Goal: Task Accomplishment & Management: Use online tool/utility

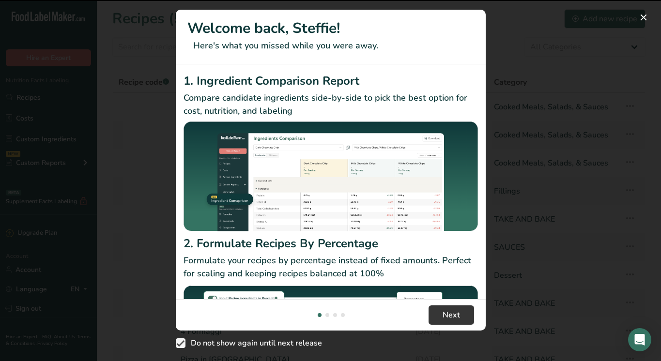
click at [642, 21] on button "New Features" at bounding box center [643, 17] width 15 height 15
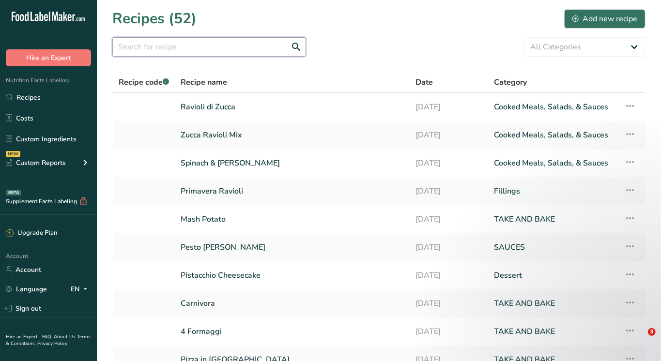
click at [204, 47] on input "text" at bounding box center [209, 46] width 194 height 19
type input "p"
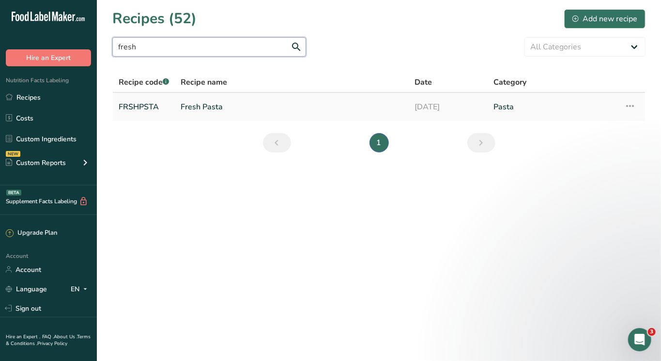
type input "fresh"
click at [208, 110] on link "Fresh Pasta" at bounding box center [292, 107] width 223 height 20
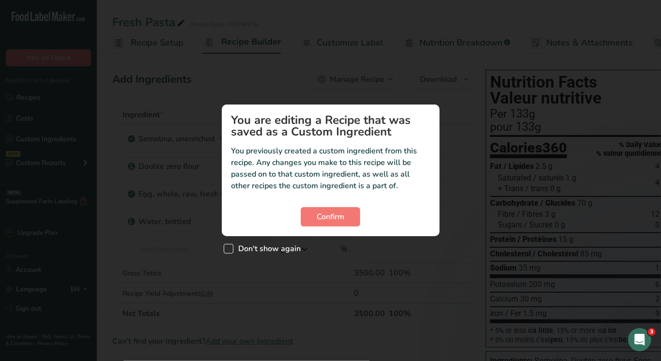
click at [249, 246] on span "Don't show again" at bounding box center [267, 249] width 68 height 10
click at [230, 246] on input "Don't show again" at bounding box center [227, 248] width 6 height 6
checkbox input "true"
click at [342, 218] on span "Confirm" at bounding box center [331, 217] width 28 height 12
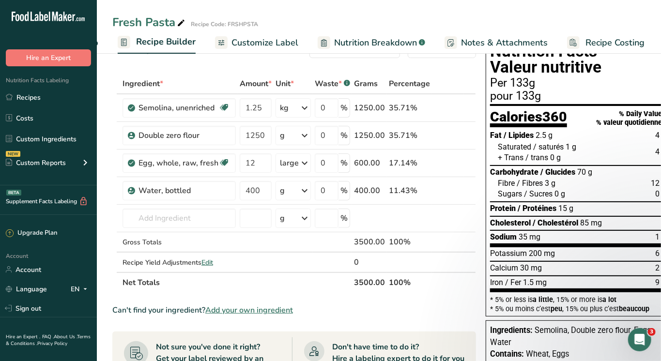
scroll to position [0, 84]
click at [605, 37] on span "Recipe Costing" at bounding box center [616, 42] width 59 height 13
select select "1"
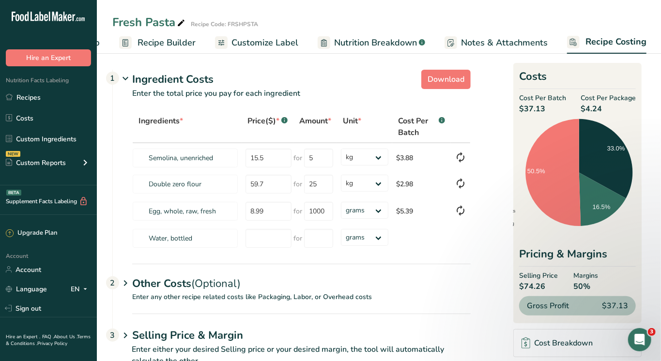
click at [265, 295] on p "Enter any other recipe related costs like Packaging, Labor, or Overhead costs" at bounding box center [292, 303] width 358 height 22
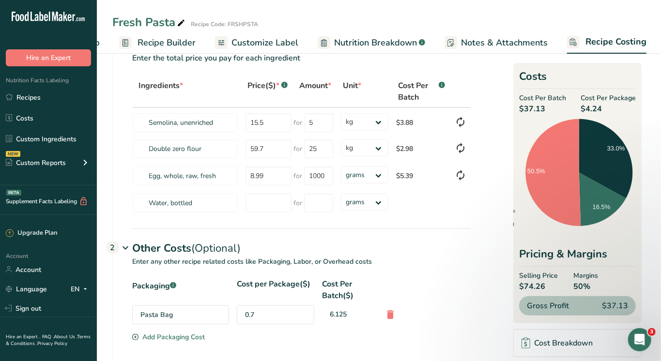
scroll to position [74, 0]
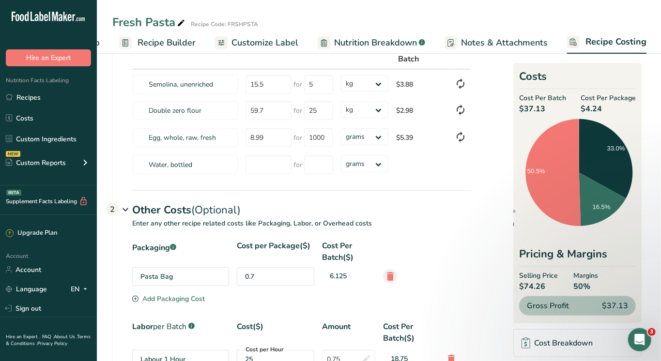
click at [391, 276] on icon at bounding box center [390, 276] width 12 height 17
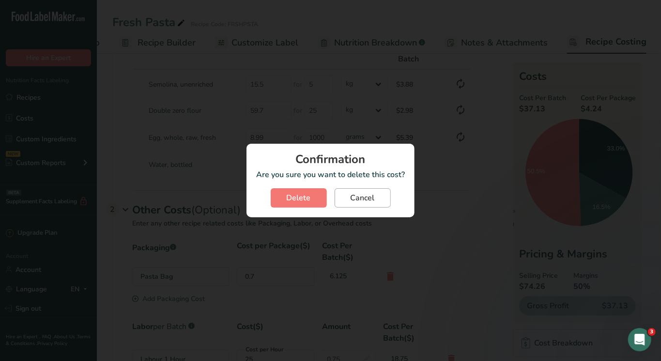
click at [363, 199] on span "Cancel" at bounding box center [363, 198] width 24 height 12
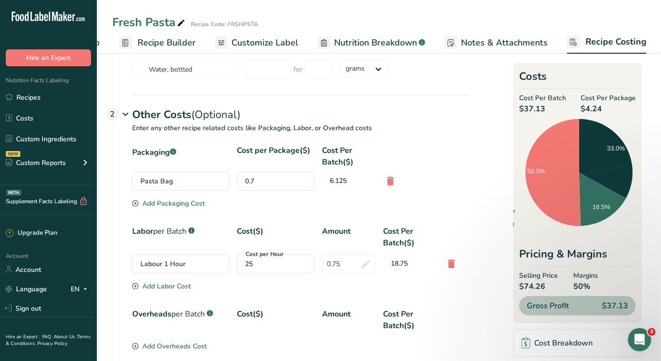
scroll to position [168, 0]
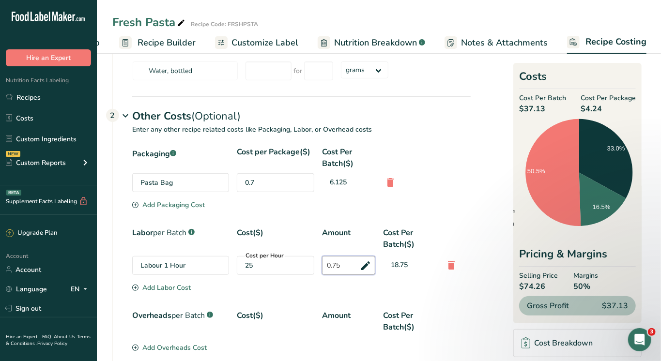
click at [339, 264] on input "0.75" at bounding box center [348, 265] width 53 height 19
type input "0.5"
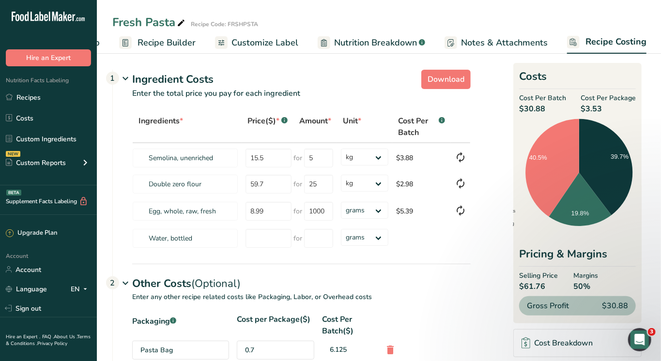
scroll to position [0, 0]
click at [258, 212] on input "8.99" at bounding box center [268, 211] width 46 height 19
type input "9.49"
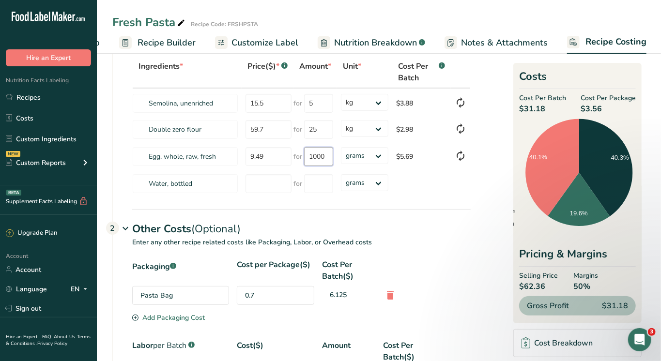
scroll to position [53, 0]
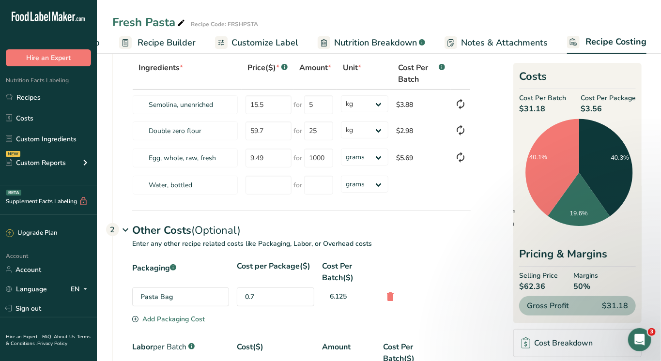
click at [175, 38] on span "Recipe Builder" at bounding box center [167, 42] width 58 height 13
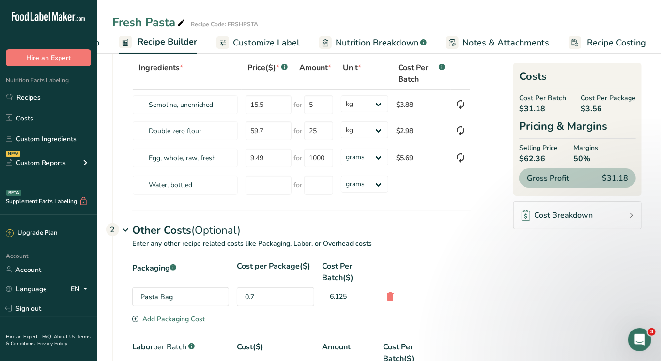
scroll to position [52, 0]
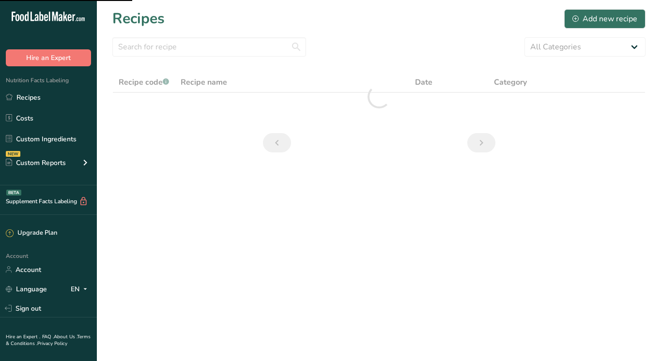
click at [174, 47] on input "text" at bounding box center [209, 46] width 194 height 19
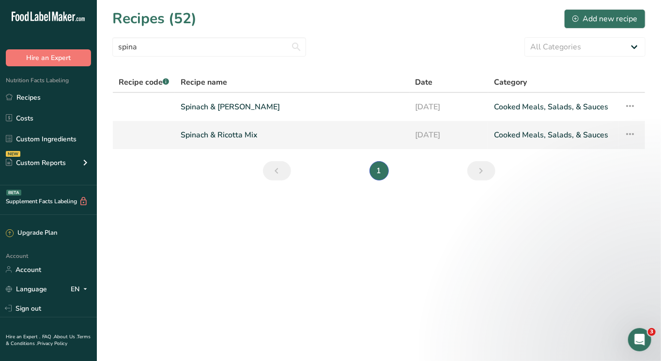
type input "spina"
click at [207, 129] on link "Spinach & Ricotta Mix" at bounding box center [292, 135] width 223 height 20
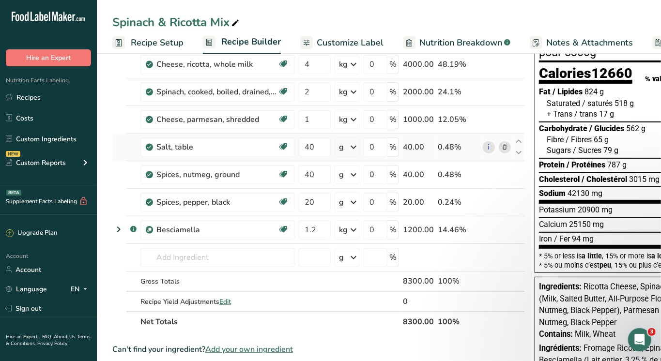
scroll to position [80, 0]
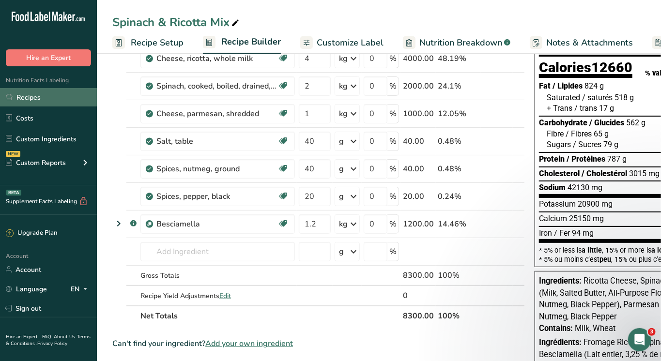
click at [32, 94] on link "Recipes" at bounding box center [48, 97] width 97 height 18
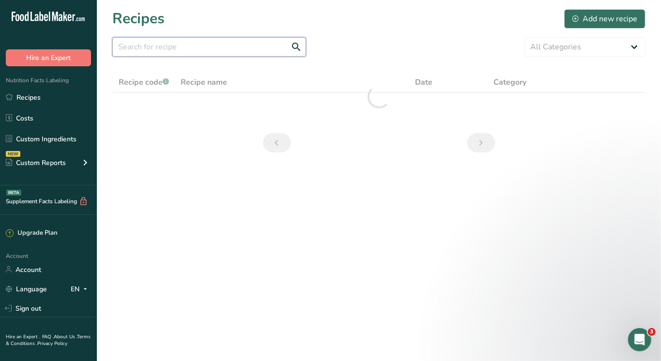
click at [184, 43] on input "text" at bounding box center [209, 46] width 194 height 19
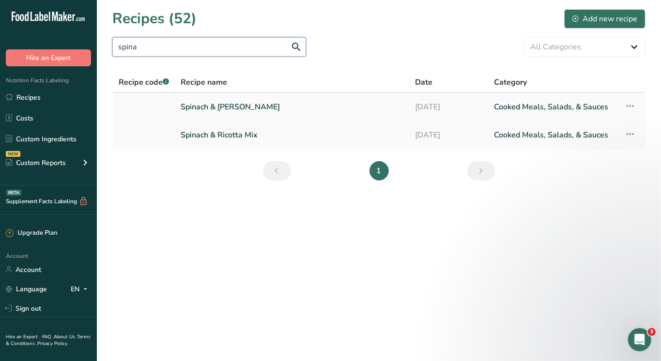
type input "spina"
click at [254, 109] on link "Spinach & [PERSON_NAME]" at bounding box center [292, 107] width 223 height 20
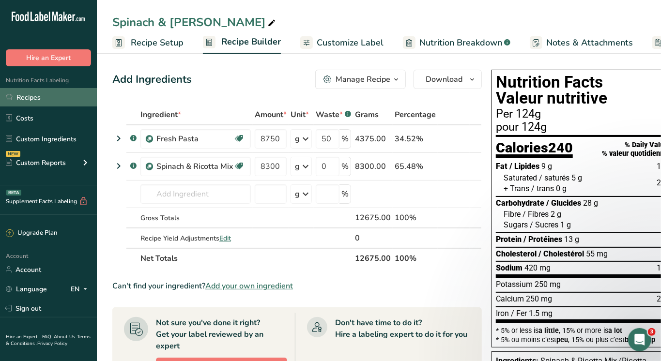
click at [37, 99] on link "Recipes" at bounding box center [48, 97] width 97 height 18
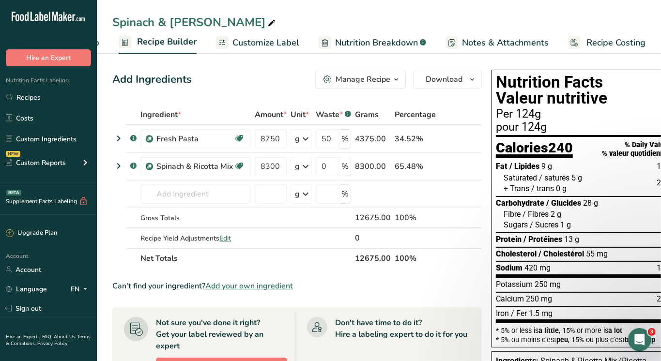
scroll to position [0, 84]
click at [618, 38] on span "Recipe Costing" at bounding box center [616, 42] width 59 height 13
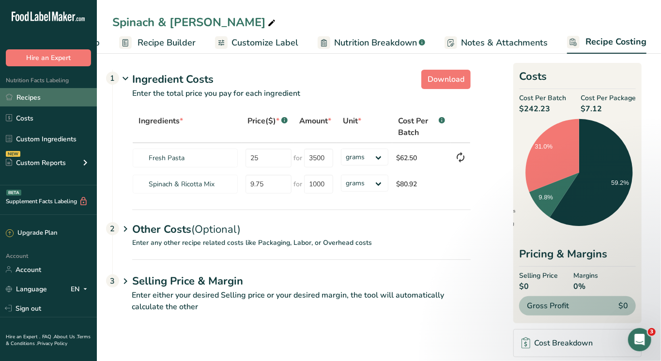
click at [31, 94] on link "Recipes" at bounding box center [48, 97] width 97 height 18
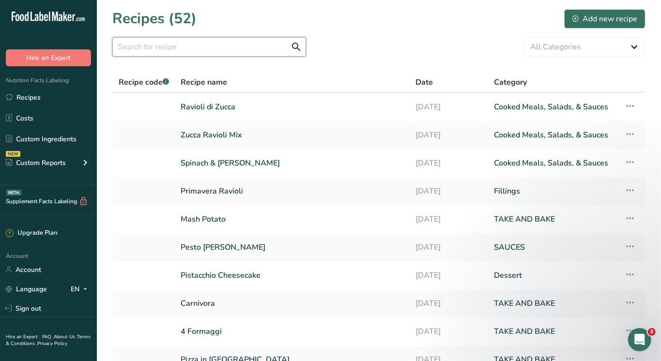
click at [196, 43] on input "text" at bounding box center [209, 46] width 194 height 19
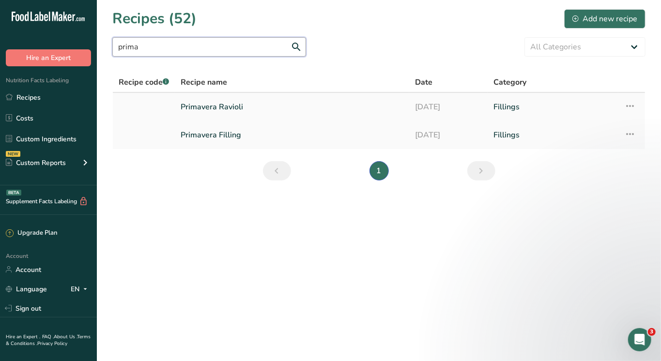
type input "prima"
click at [227, 108] on link "Primavera Ravioli" at bounding box center [292, 107] width 223 height 20
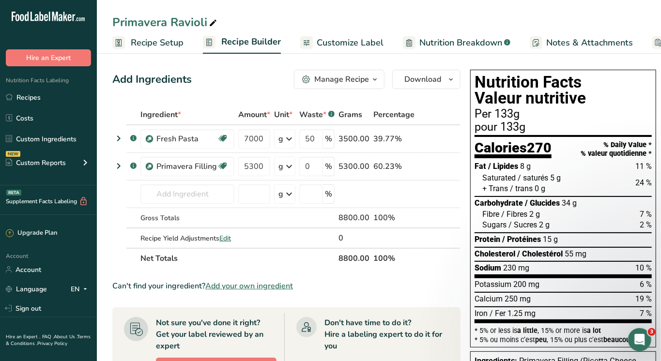
click at [163, 38] on span "Recipe Setup" at bounding box center [157, 42] width 53 height 13
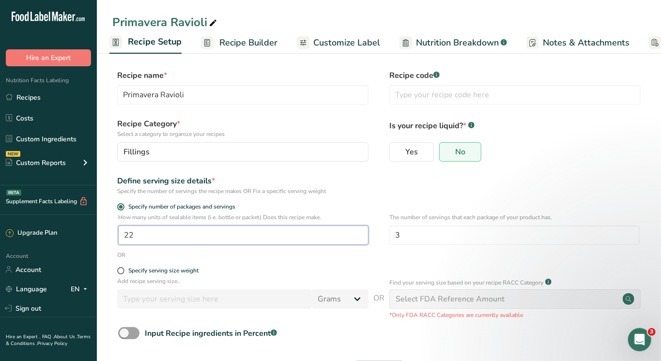
click at [184, 232] on input "22" at bounding box center [243, 235] width 250 height 19
type input "25"
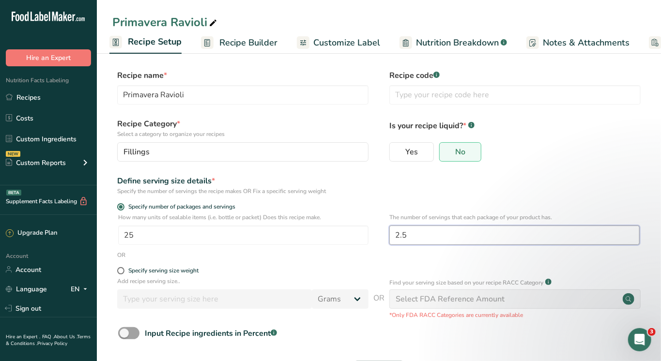
type input "2.5"
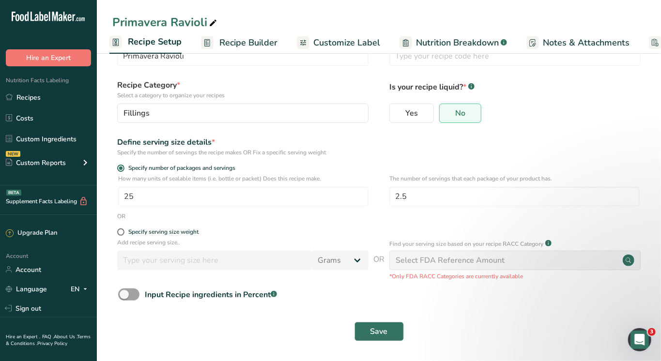
scroll to position [38, 0]
click at [371, 329] on span "Save" at bounding box center [378, 333] width 17 height 12
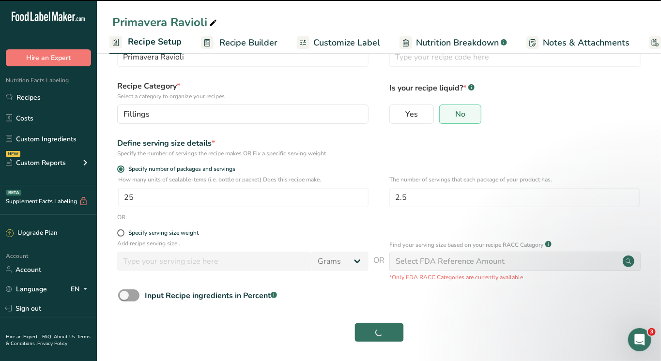
scroll to position [-4, 0]
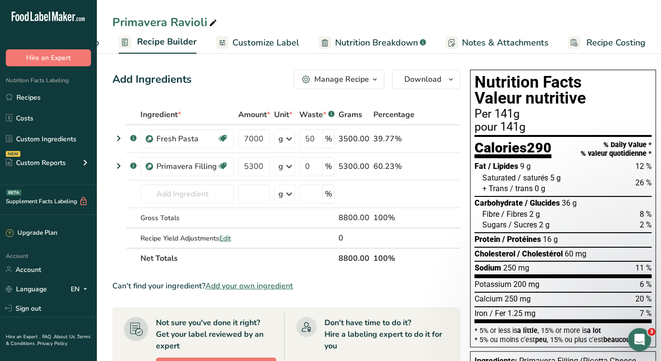
scroll to position [0, 84]
click at [610, 37] on span "Recipe Costing" at bounding box center [616, 42] width 59 height 13
